Goal: Use online tool/utility: Utilize a website feature to perform a specific function

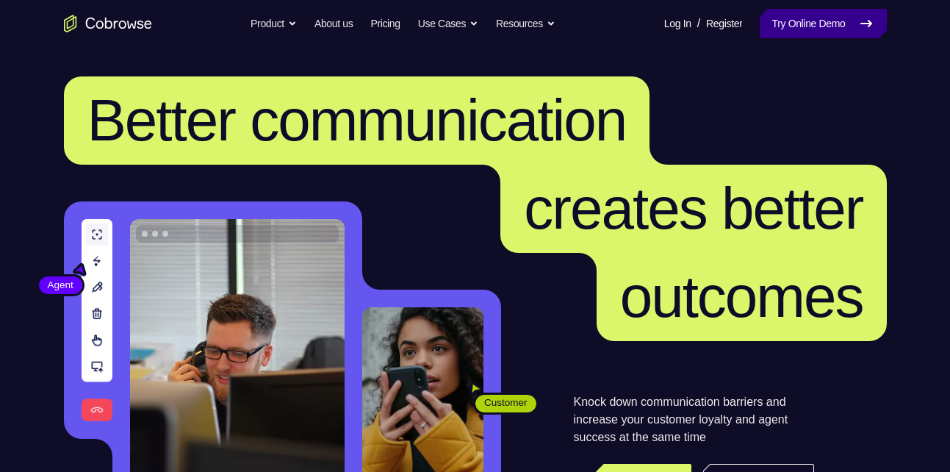
click at [840, 34] on link "Try Online Demo" at bounding box center [823, 23] width 126 height 29
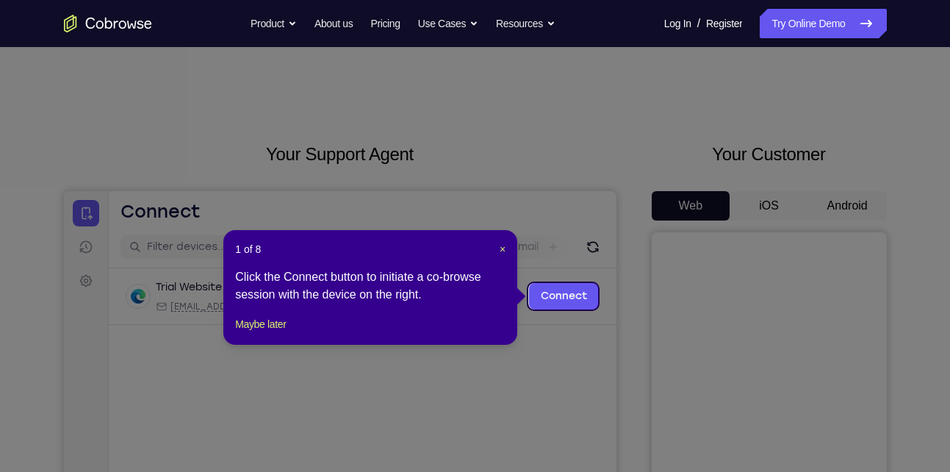
click at [707, 275] on icon at bounding box center [480, 236] width 961 height 472
click at [853, 212] on icon at bounding box center [480, 236] width 961 height 472
click at [500, 245] on span "×" at bounding box center [503, 249] width 6 height 12
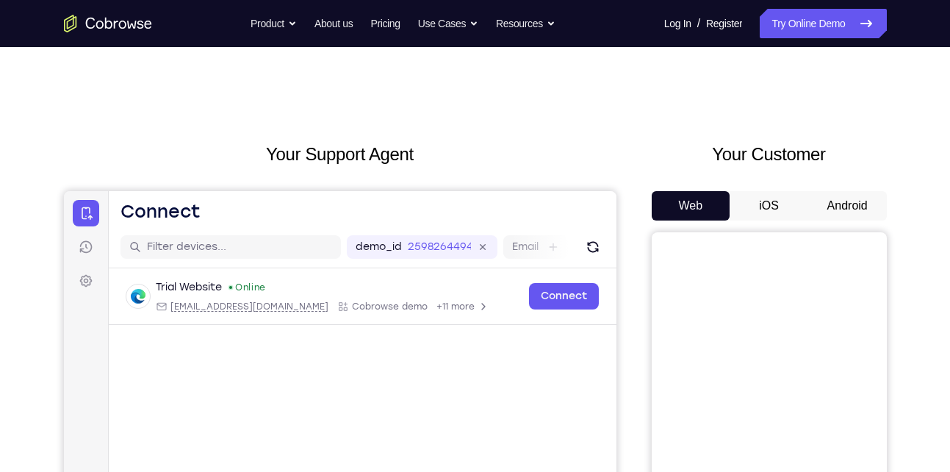
click at [838, 200] on button "Android" at bounding box center [847, 205] width 79 height 29
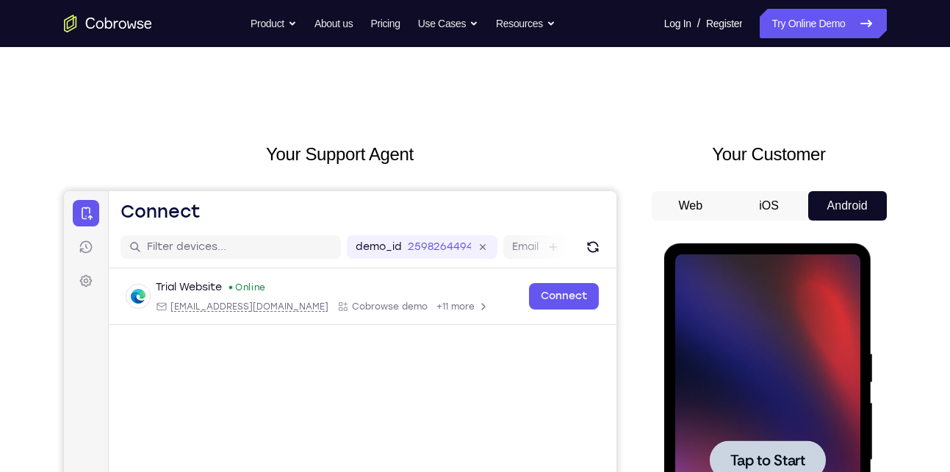
click at [775, 387] on div at bounding box center [767, 459] width 185 height 411
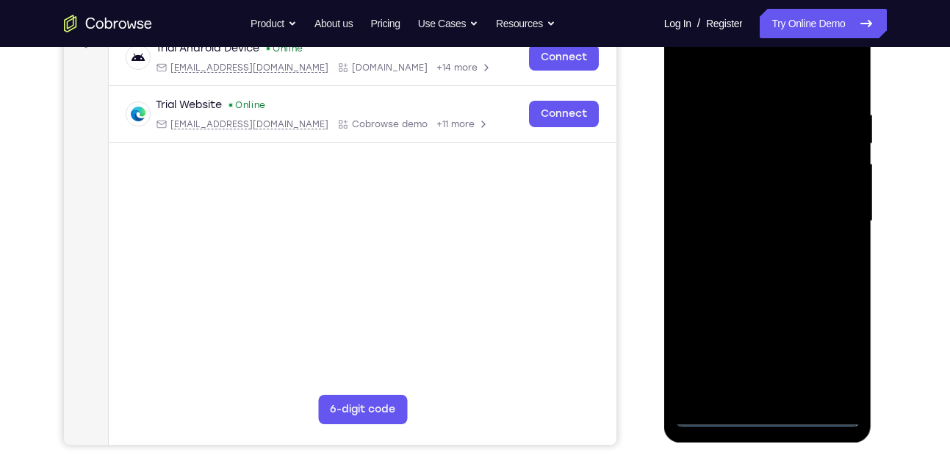
scroll to position [239, 0]
click at [772, 412] on div at bounding box center [767, 220] width 185 height 411
click at [839, 354] on div at bounding box center [767, 220] width 185 height 411
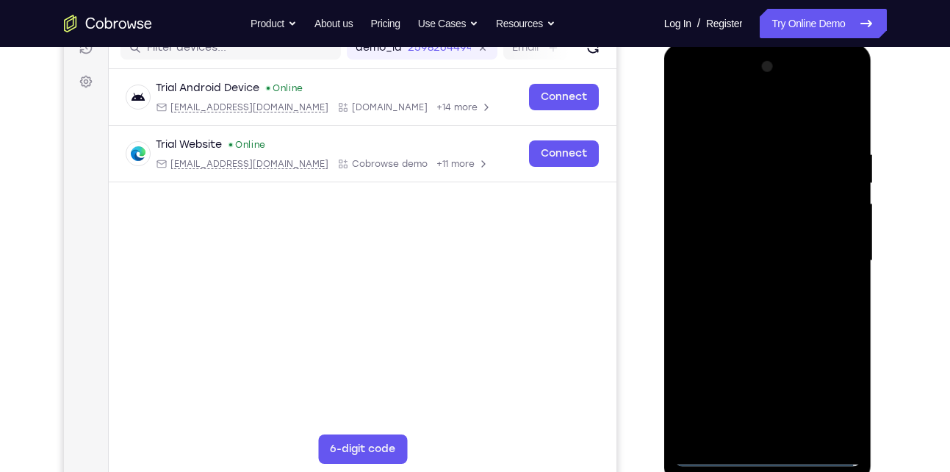
scroll to position [193, 0]
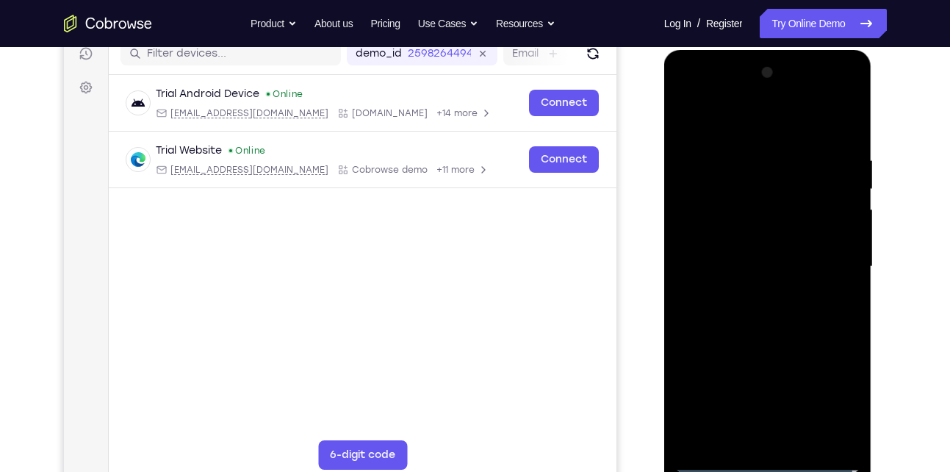
click at [741, 119] on div at bounding box center [767, 266] width 185 height 411
click at [826, 248] on div at bounding box center [767, 266] width 185 height 411
click at [749, 293] on div at bounding box center [767, 266] width 185 height 411
click at [735, 258] on div at bounding box center [767, 266] width 185 height 411
click at [728, 278] on div at bounding box center [767, 266] width 185 height 411
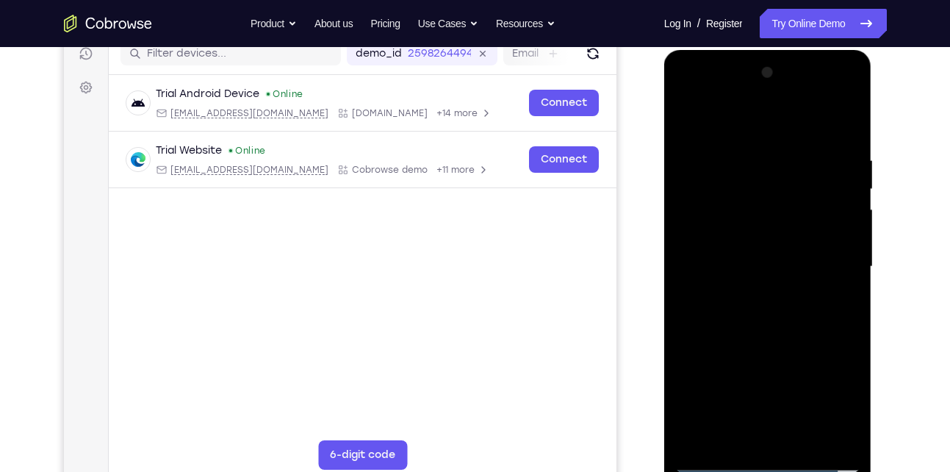
click at [844, 236] on div at bounding box center [767, 266] width 185 height 411
click at [810, 262] on div at bounding box center [767, 266] width 185 height 411
click at [757, 322] on div at bounding box center [767, 266] width 185 height 411
click at [758, 311] on div at bounding box center [767, 266] width 185 height 411
click at [838, 141] on div at bounding box center [767, 266] width 185 height 411
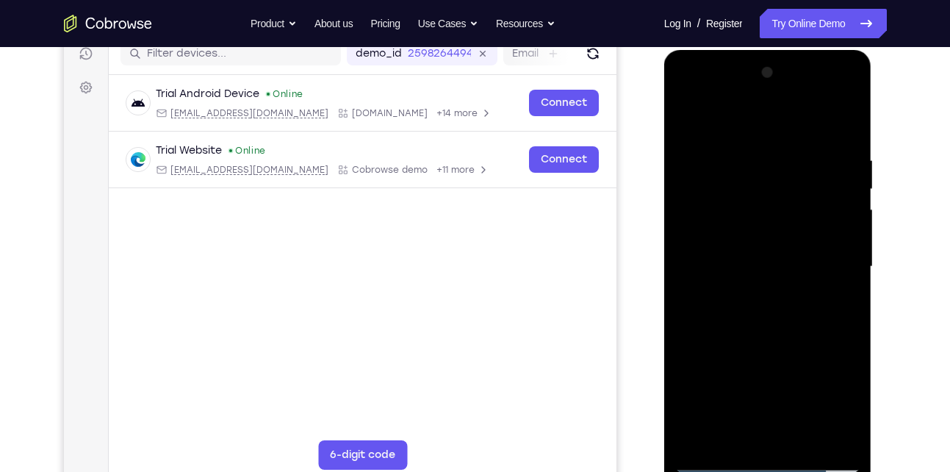
click at [844, 141] on div at bounding box center [767, 266] width 185 height 411
click at [756, 144] on div at bounding box center [767, 266] width 185 height 411
click at [688, 282] on div at bounding box center [767, 266] width 185 height 411
click at [798, 436] on div at bounding box center [767, 266] width 185 height 411
click at [709, 451] on div at bounding box center [767, 266] width 185 height 411
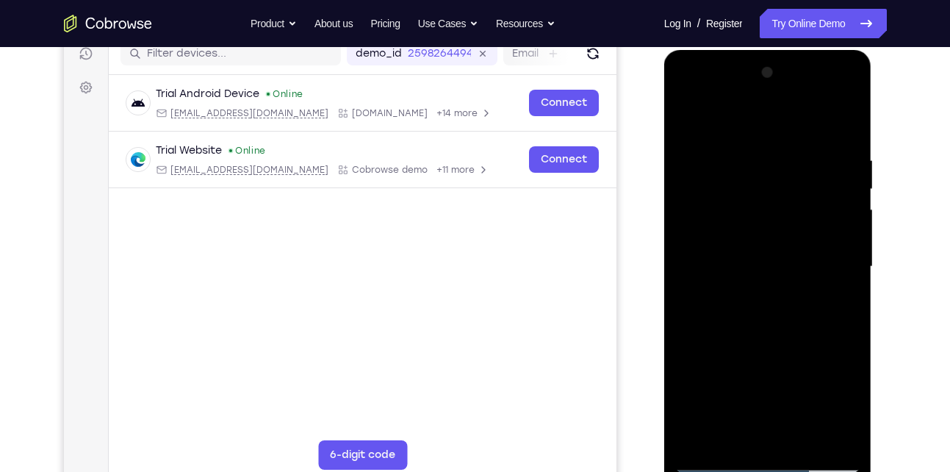
click at [721, 465] on div at bounding box center [767, 266] width 185 height 411
click at [835, 430] on div at bounding box center [767, 266] width 185 height 411
click at [696, 295] on div at bounding box center [767, 266] width 185 height 411
click at [839, 303] on div at bounding box center [767, 266] width 185 height 411
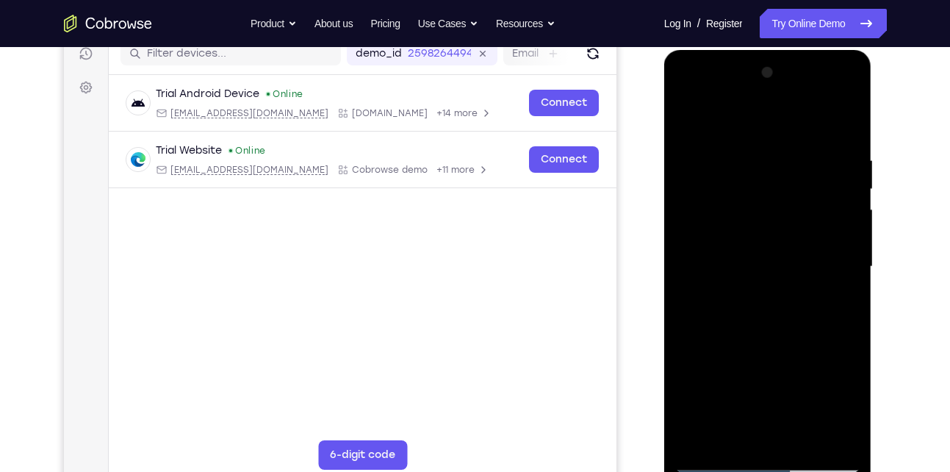
click at [839, 125] on div at bounding box center [767, 266] width 185 height 411
click at [847, 126] on div at bounding box center [767, 266] width 185 height 411
click at [801, 445] on div at bounding box center [767, 266] width 185 height 411
click at [770, 344] on div at bounding box center [767, 266] width 185 height 411
click at [770, 328] on div at bounding box center [767, 266] width 185 height 411
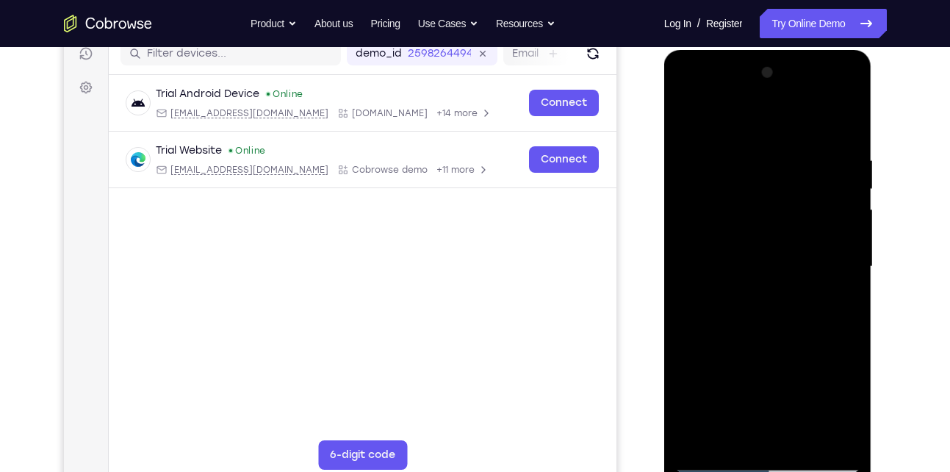
click at [746, 404] on div at bounding box center [767, 266] width 185 height 411
click at [775, 403] on div at bounding box center [767, 266] width 185 height 411
click at [732, 433] on div at bounding box center [767, 266] width 185 height 411
click at [839, 293] on div at bounding box center [767, 266] width 185 height 411
click at [688, 123] on div at bounding box center [767, 266] width 185 height 411
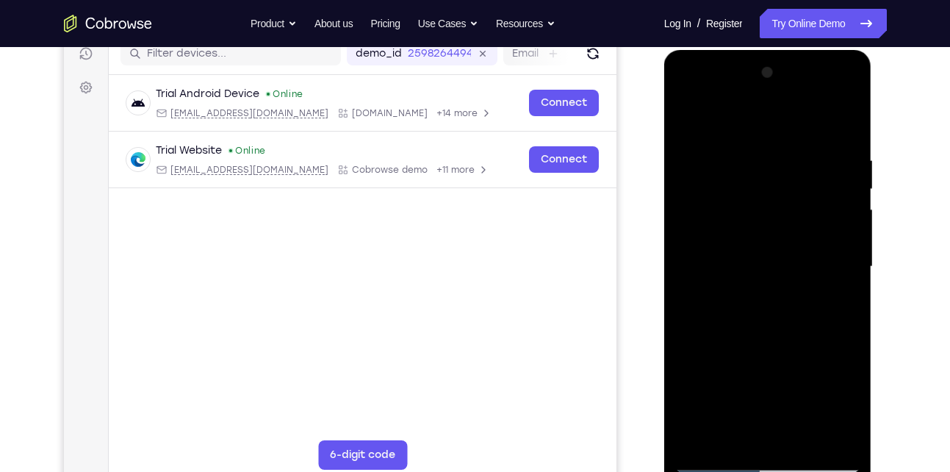
click at [775, 290] on div at bounding box center [767, 266] width 185 height 411
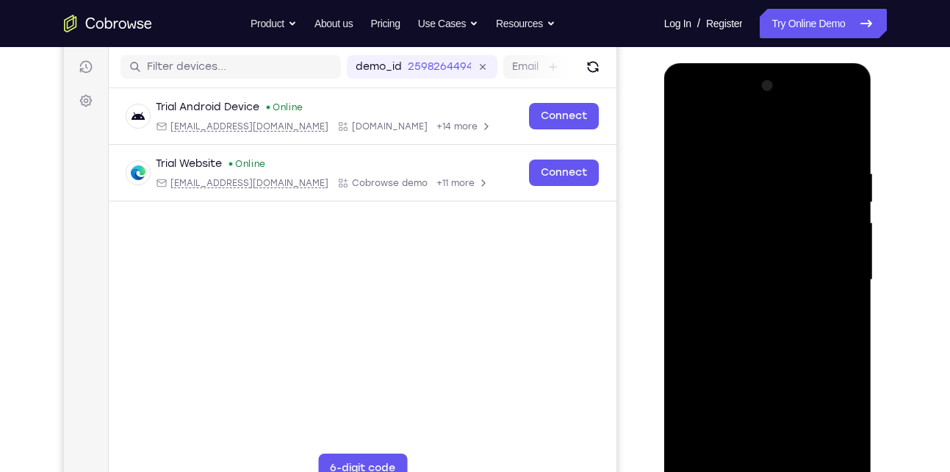
scroll to position [179, 0]
click at [690, 133] on div at bounding box center [767, 280] width 185 height 411
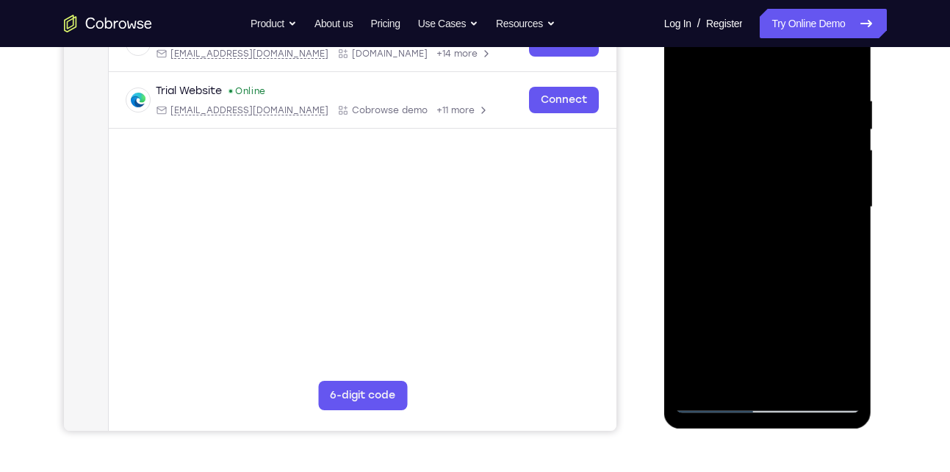
scroll to position [253, 0]
click at [793, 94] on div at bounding box center [767, 206] width 185 height 411
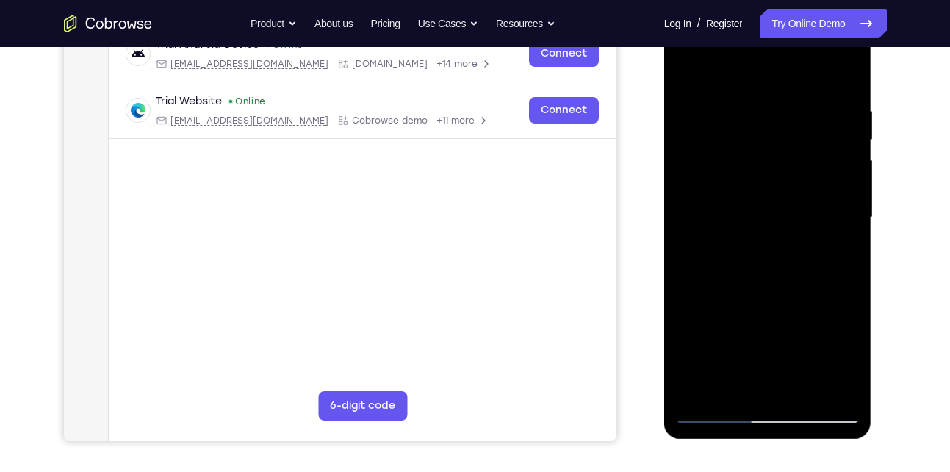
click at [843, 76] on div at bounding box center [767, 217] width 185 height 411
click at [850, 71] on div at bounding box center [767, 217] width 185 height 411
click at [685, 65] on div at bounding box center [767, 217] width 185 height 411
click at [804, 387] on div at bounding box center [767, 217] width 185 height 411
click at [804, 245] on div at bounding box center [767, 217] width 185 height 411
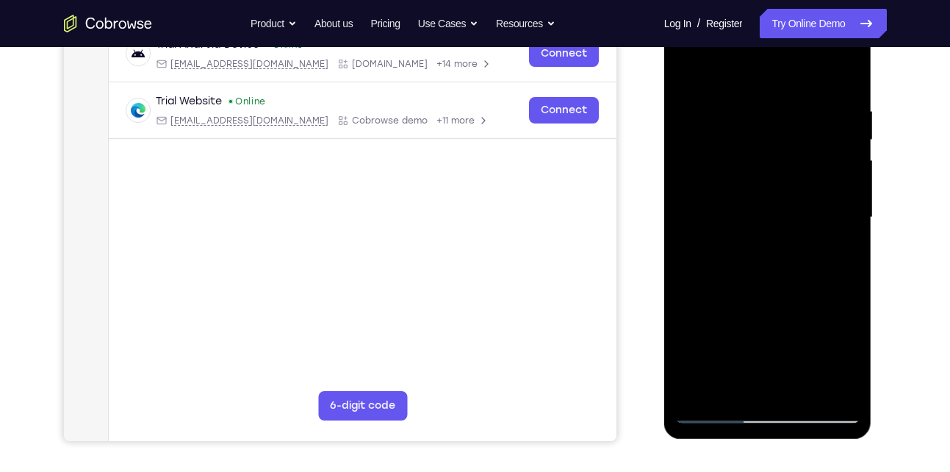
click at [823, 303] on div at bounding box center [767, 217] width 185 height 411
click at [780, 277] on div at bounding box center [767, 217] width 185 height 411
click at [688, 73] on div at bounding box center [767, 217] width 185 height 411
click at [697, 184] on div at bounding box center [767, 217] width 185 height 411
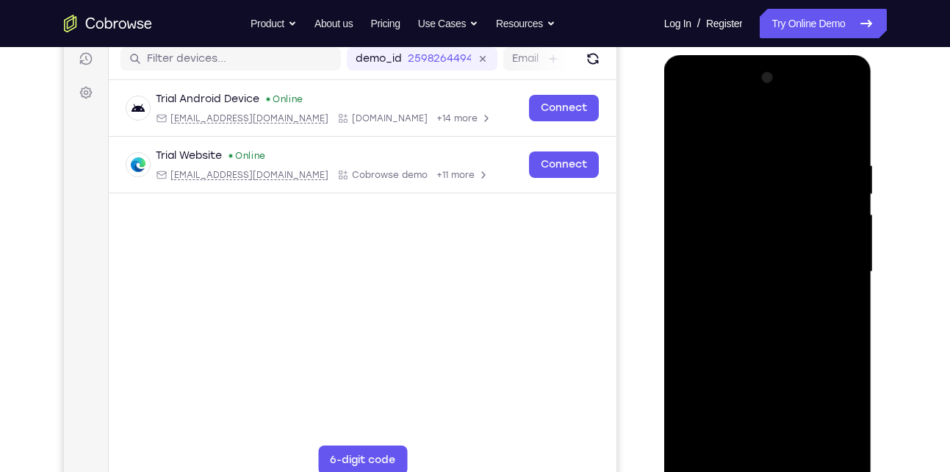
scroll to position [186, 0]
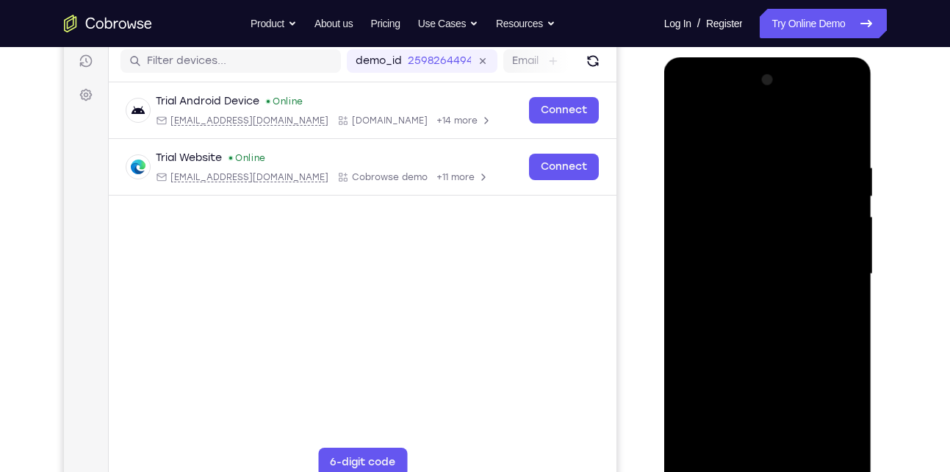
click at [823, 262] on div at bounding box center [767, 273] width 185 height 411
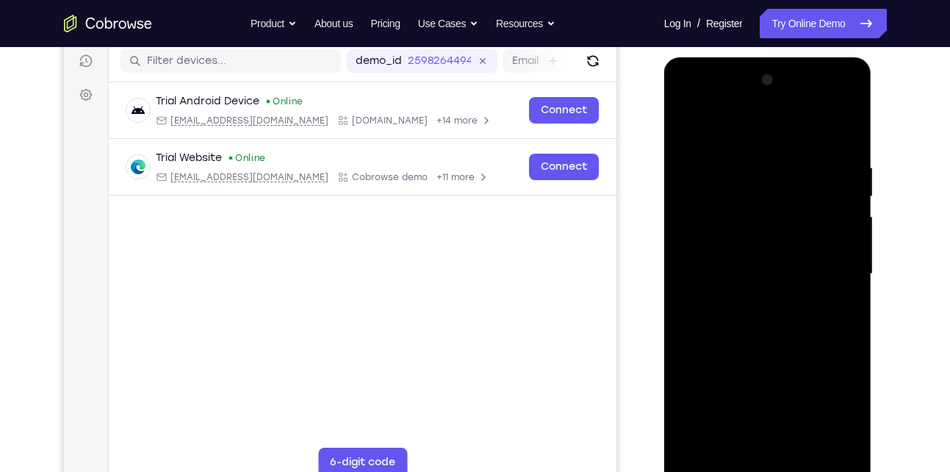
click at [823, 262] on div at bounding box center [767, 273] width 185 height 411
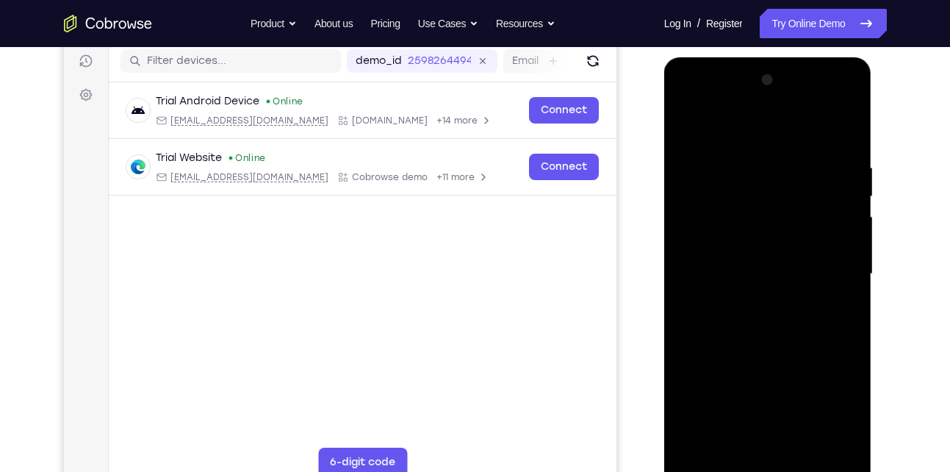
click at [823, 262] on div at bounding box center [767, 273] width 185 height 411
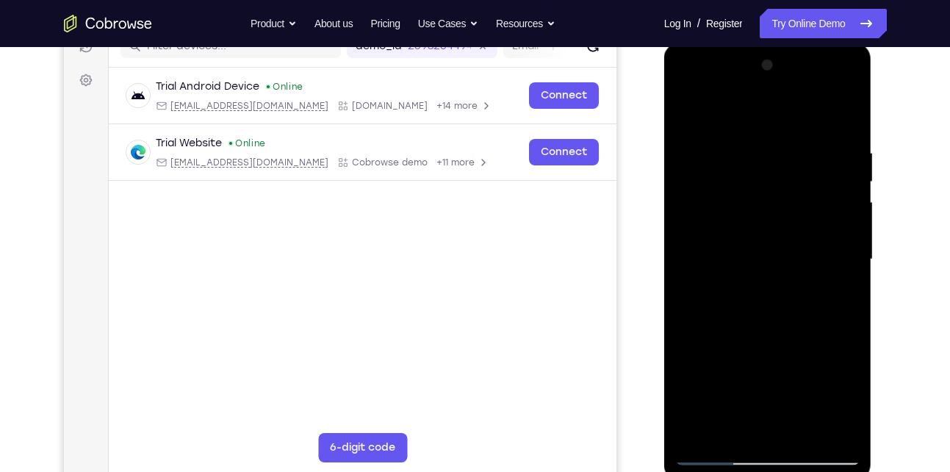
click at [835, 240] on div at bounding box center [767, 259] width 185 height 411
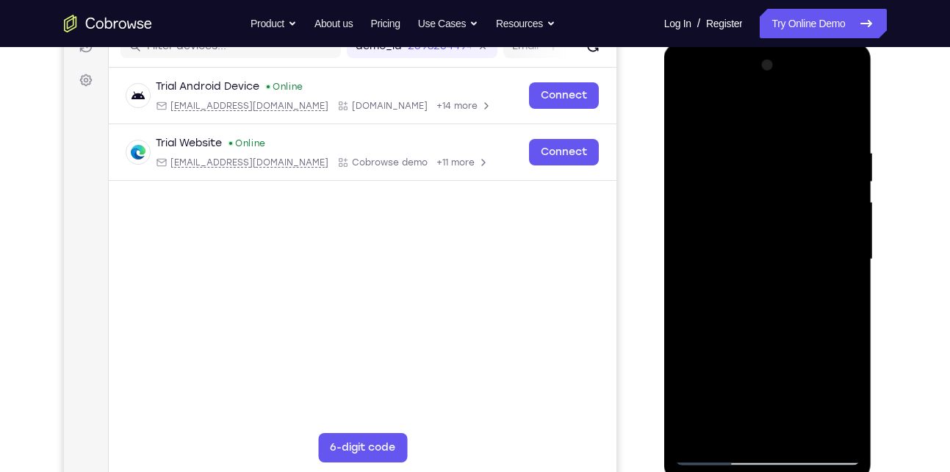
click at [848, 70] on div at bounding box center [767, 259] width 185 height 411
click at [757, 231] on div at bounding box center [767, 259] width 185 height 411
click at [841, 237] on div at bounding box center [767, 259] width 185 height 411
click at [683, 230] on div at bounding box center [767, 259] width 185 height 411
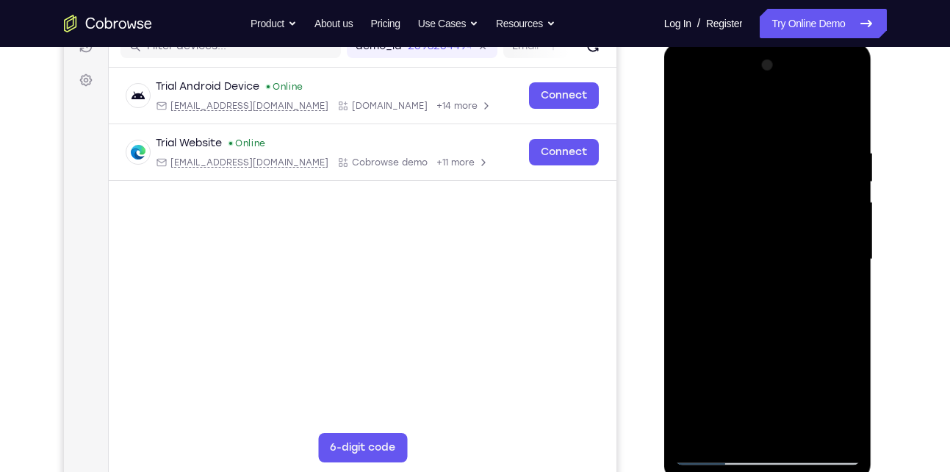
click at [853, 255] on div at bounding box center [767, 259] width 185 height 411
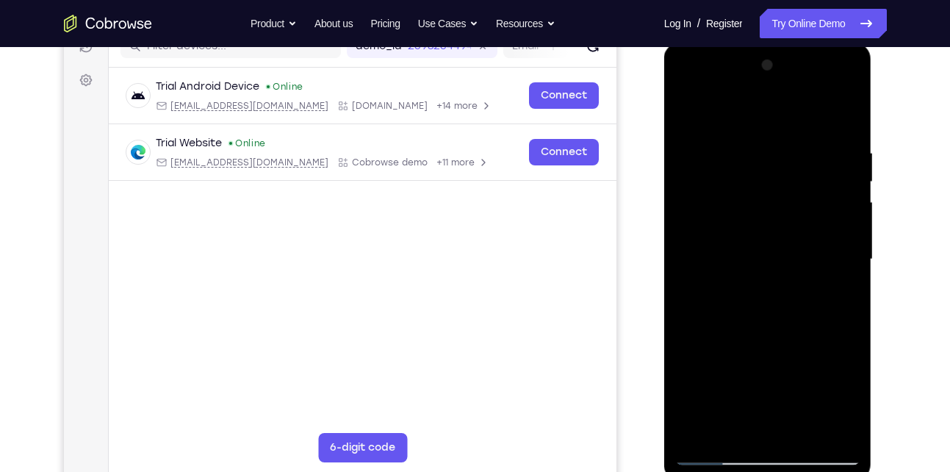
click at [853, 255] on div at bounding box center [767, 259] width 185 height 411
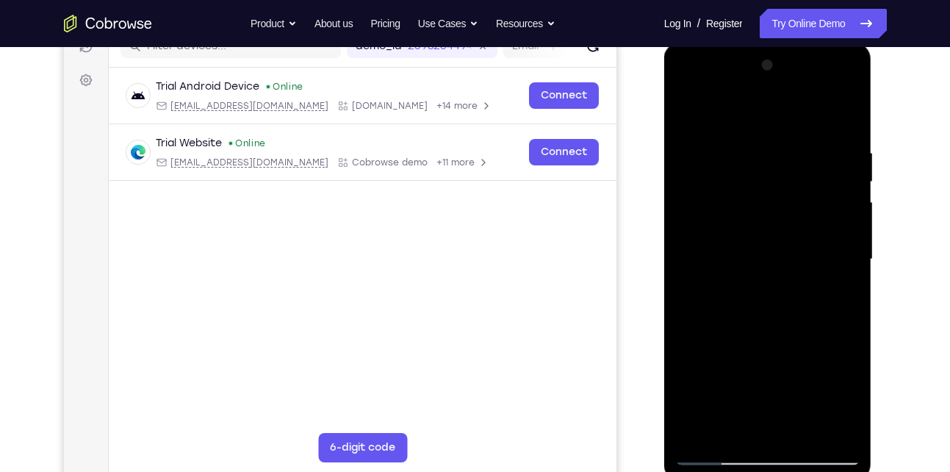
click at [853, 255] on div at bounding box center [767, 259] width 185 height 411
click at [848, 73] on div at bounding box center [767, 259] width 185 height 411
drag, startPoint x: 842, startPoint y: 239, endPoint x: 727, endPoint y: 247, distance: 115.6
click at [727, 247] on div at bounding box center [767, 259] width 185 height 411
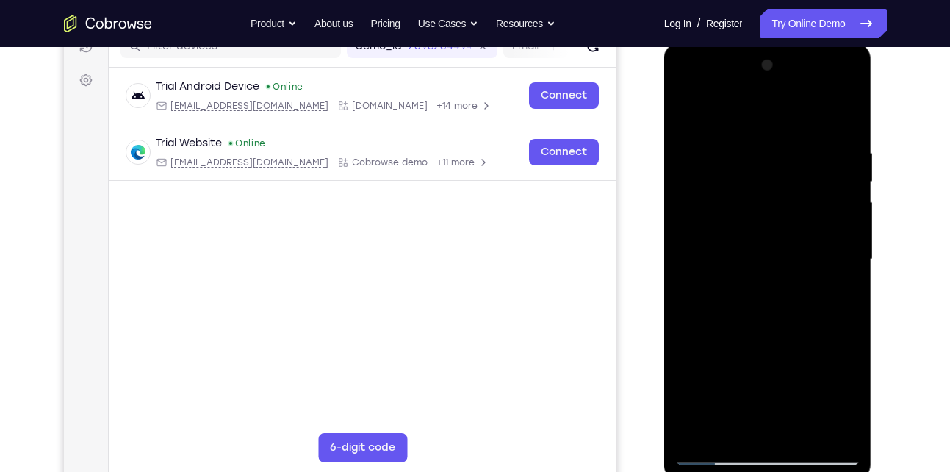
click at [702, 433] on div at bounding box center [767, 259] width 185 height 411
click at [798, 430] on div at bounding box center [767, 259] width 185 height 411
click at [758, 311] on div at bounding box center [767, 259] width 185 height 411
click at [843, 297] on div at bounding box center [767, 259] width 185 height 411
click at [688, 118] on div at bounding box center [767, 259] width 185 height 411
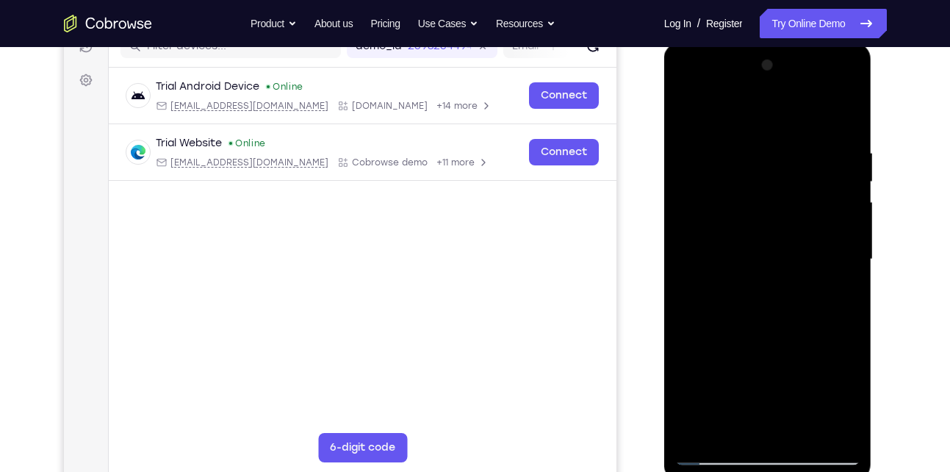
click at [752, 311] on div at bounding box center [767, 259] width 185 height 411
click at [820, 334] on div at bounding box center [767, 259] width 185 height 411
click at [768, 322] on div at bounding box center [767, 259] width 185 height 411
click at [746, 140] on div at bounding box center [767, 259] width 185 height 411
click at [842, 120] on div at bounding box center [767, 259] width 185 height 411
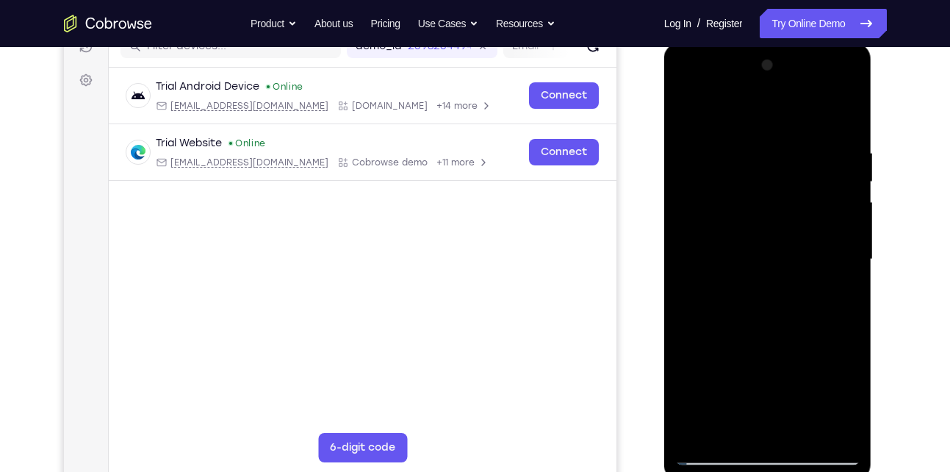
drag, startPoint x: 822, startPoint y: 158, endPoint x: 642, endPoint y: 137, distance: 181.2
drag, startPoint x: -22, startPoint y: 94, endPoint x: 633, endPoint y: 157, distance: 658.3
click at [633, 157] on div "Your Support Agent Your Customer Web iOS Android" at bounding box center [475, 211] width 823 height 543
drag, startPoint x: 835, startPoint y: 148, endPoint x: 655, endPoint y: 146, distance: 180.0
click at [664, 146] on html "Online web based iOS Simulators and Android Emulators. Run iPhone, iPad, Mobile…" at bounding box center [768, 263] width 209 height 441
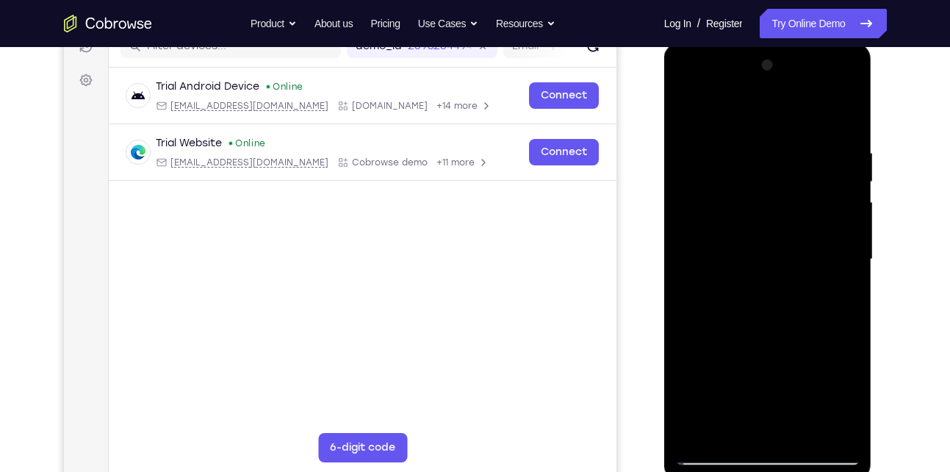
drag, startPoint x: 798, startPoint y: 158, endPoint x: 659, endPoint y: 151, distance: 139.0
click at [664, 151] on html "Online web based iOS Simulators and Android Emulators. Run iPhone, iPad, Mobile…" at bounding box center [768, 263] width 209 height 441
